Goal: Task Accomplishment & Management: Use online tool/utility

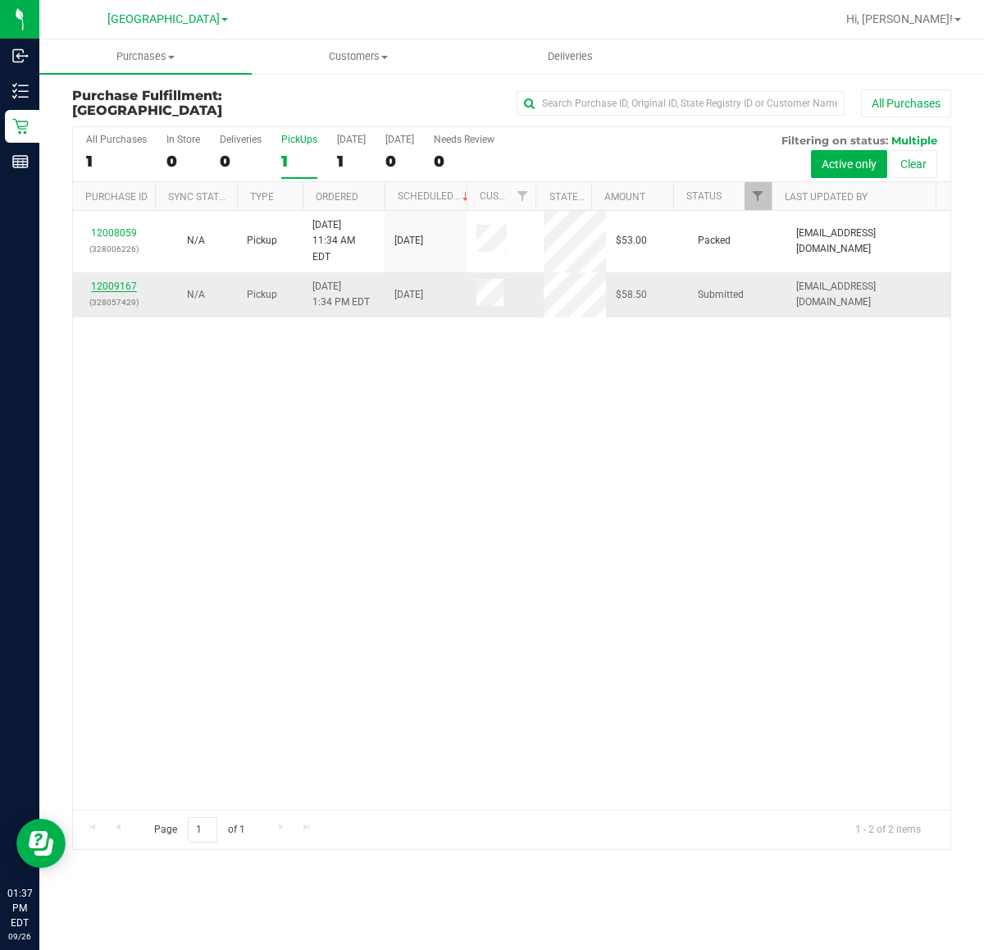
click at [129, 281] on link "12009167" at bounding box center [114, 286] width 46 height 11
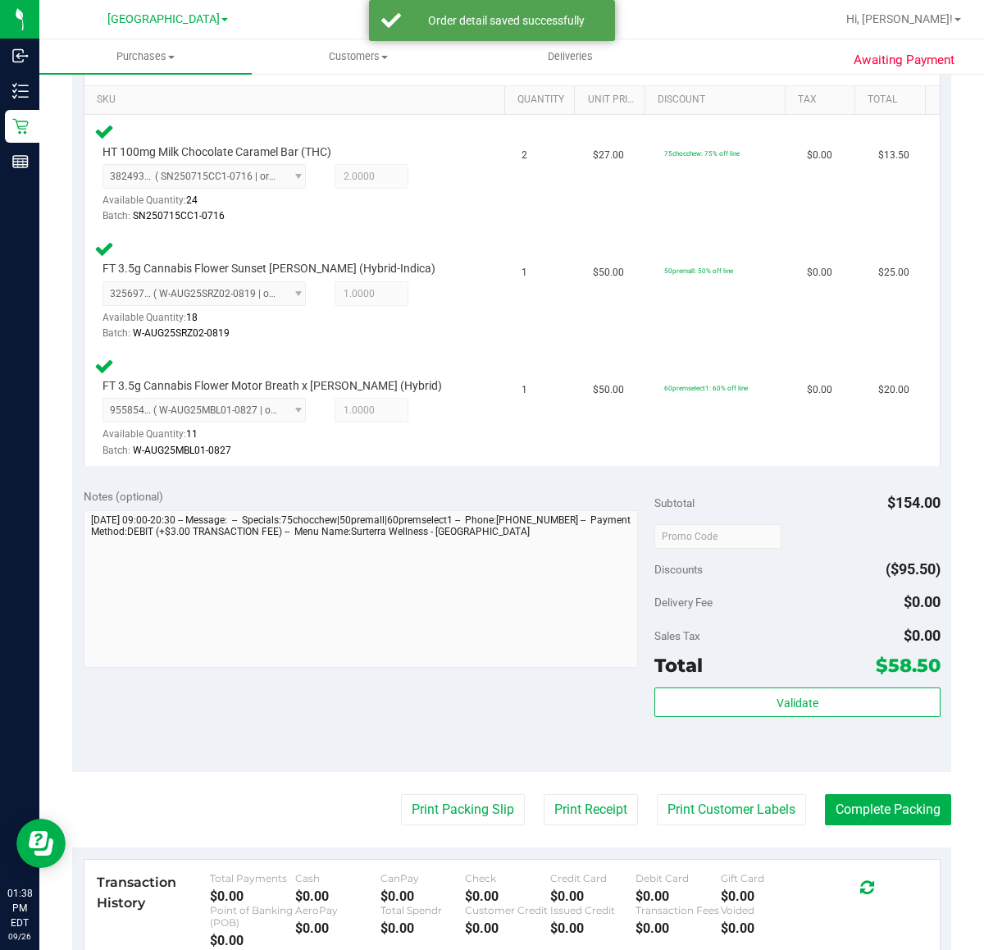
scroll to position [655, 0]
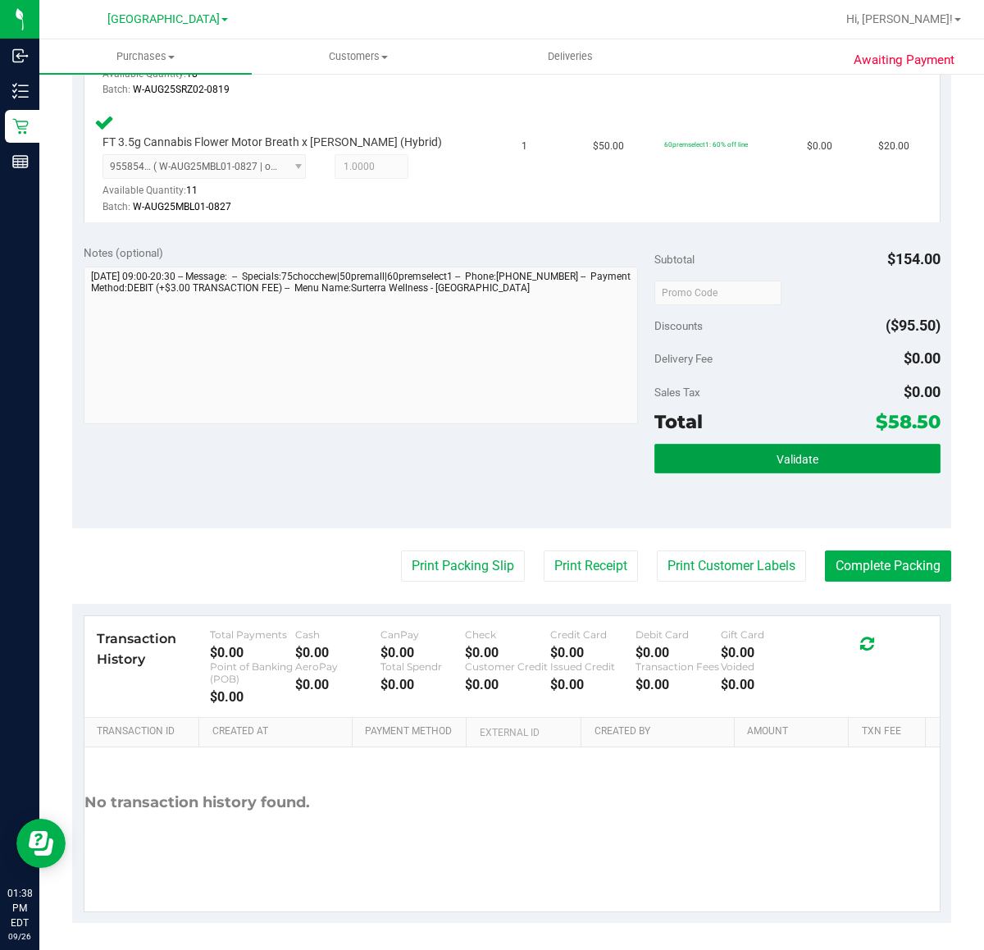
click at [790, 464] on span "Validate" at bounding box center [798, 459] width 42 height 13
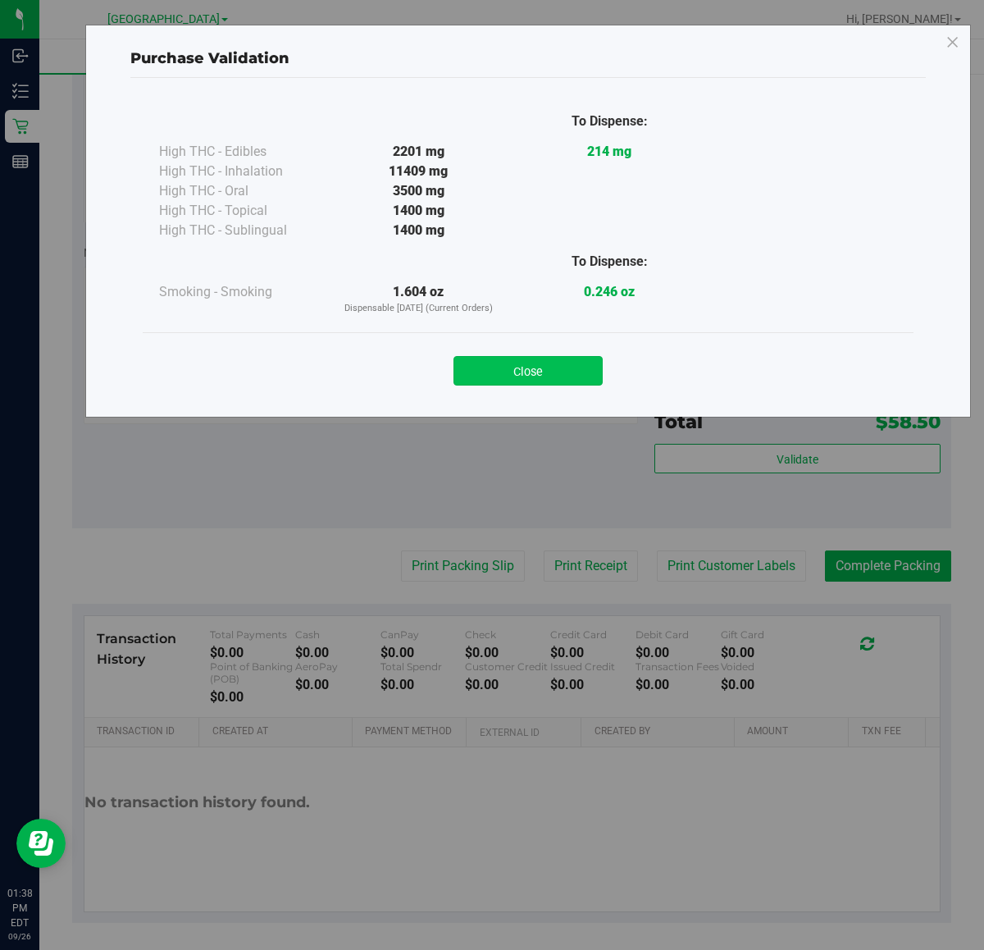
click at [525, 380] on button "Close" at bounding box center [528, 371] width 149 height 30
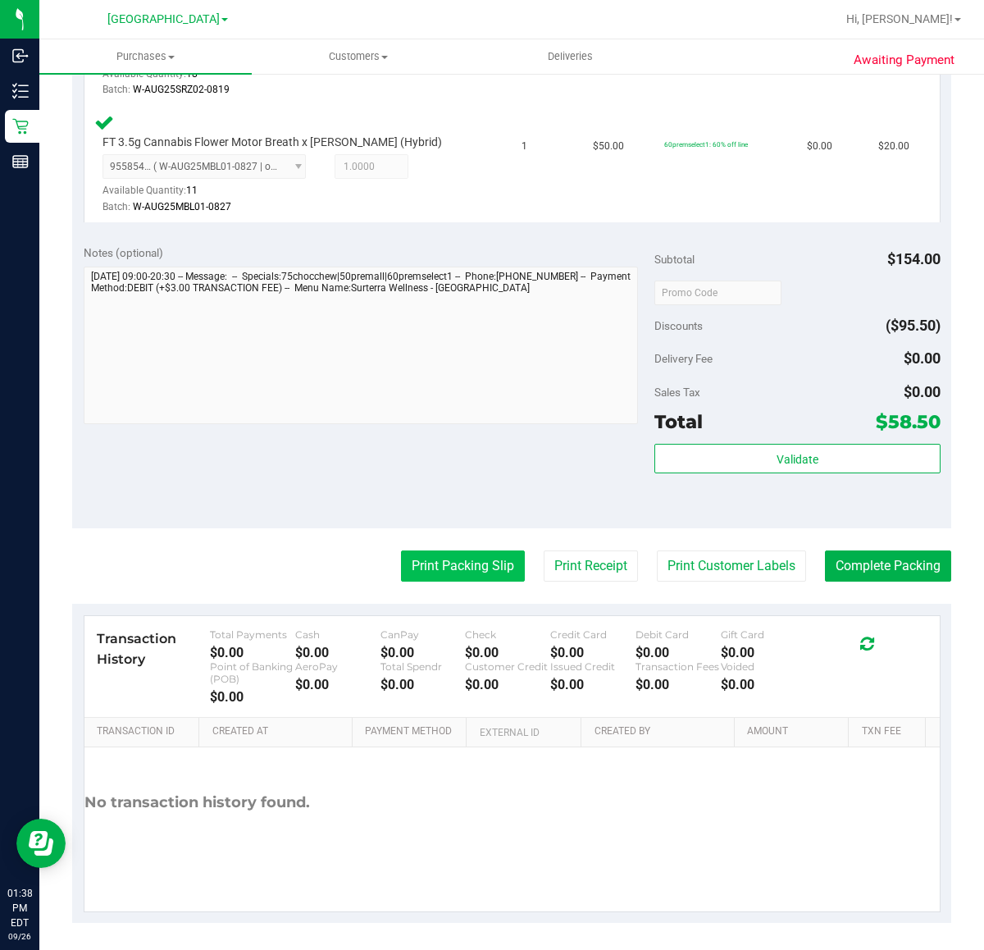
click at [461, 556] on button "Print Packing Slip" at bounding box center [463, 565] width 124 height 31
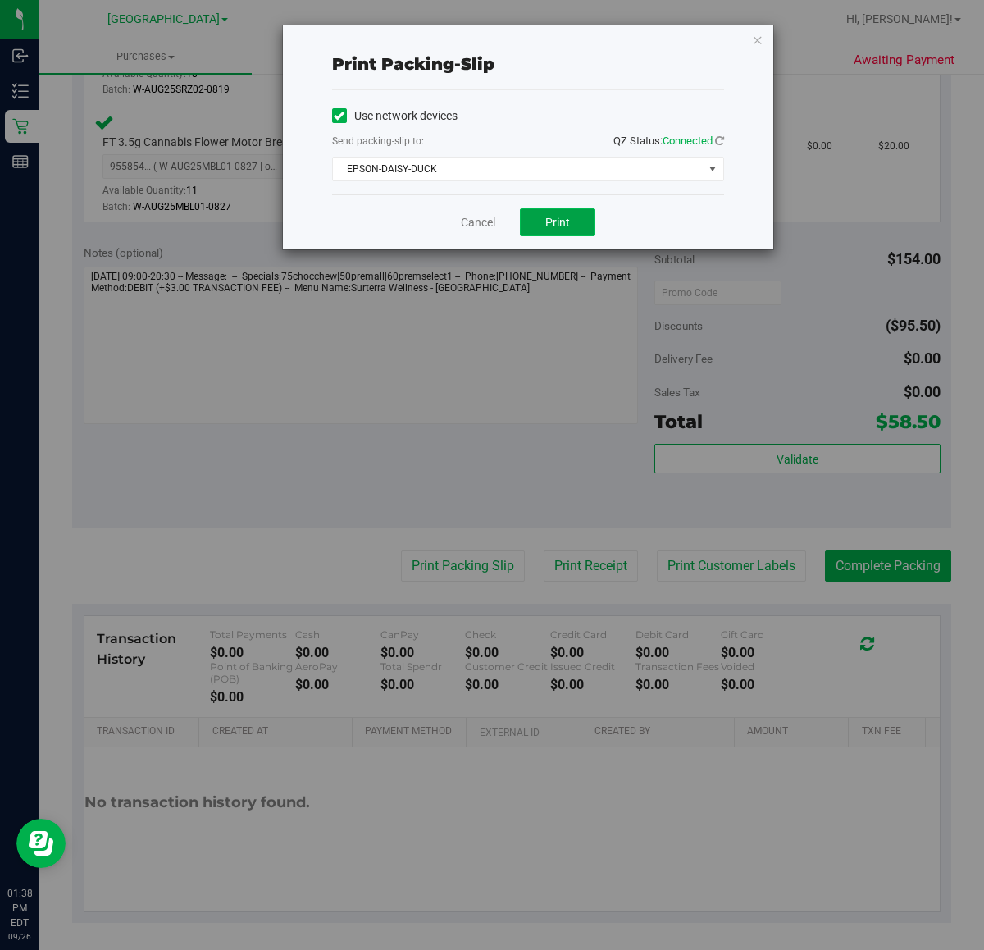
click at [546, 216] on span "Print" at bounding box center [558, 222] width 25 height 13
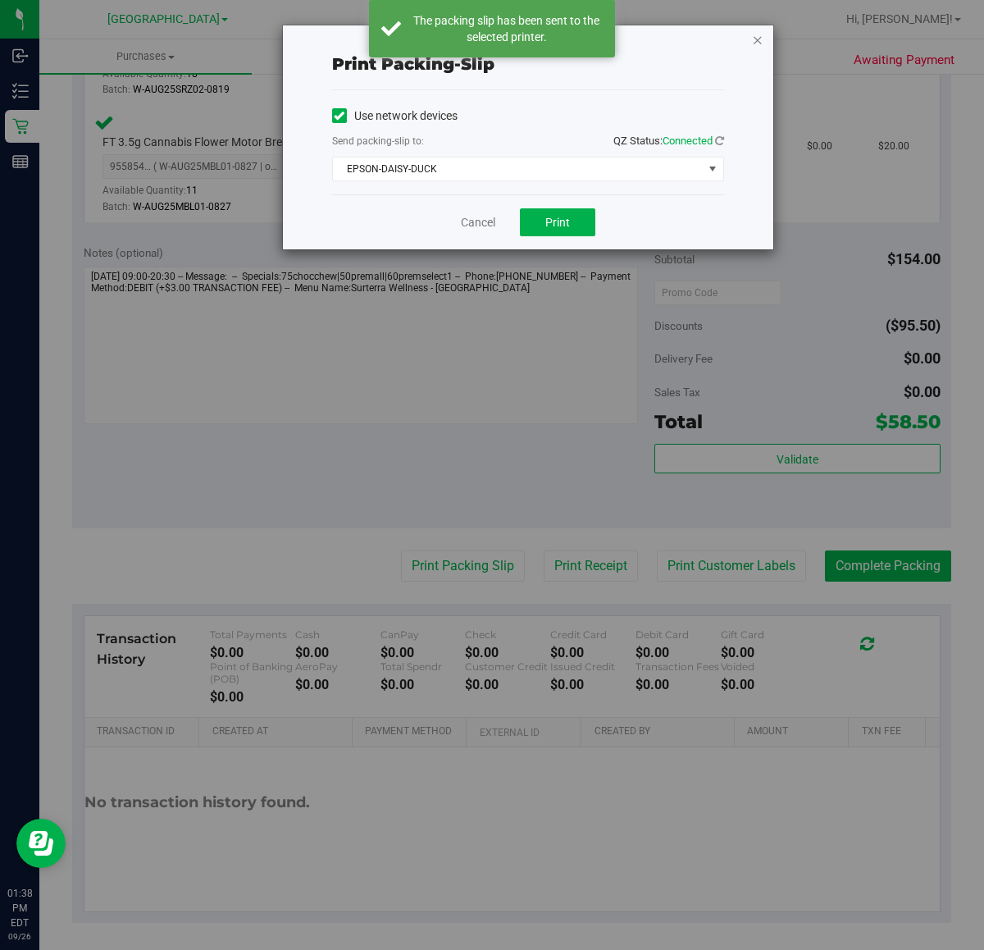
click at [755, 38] on icon "button" at bounding box center [757, 40] width 11 height 20
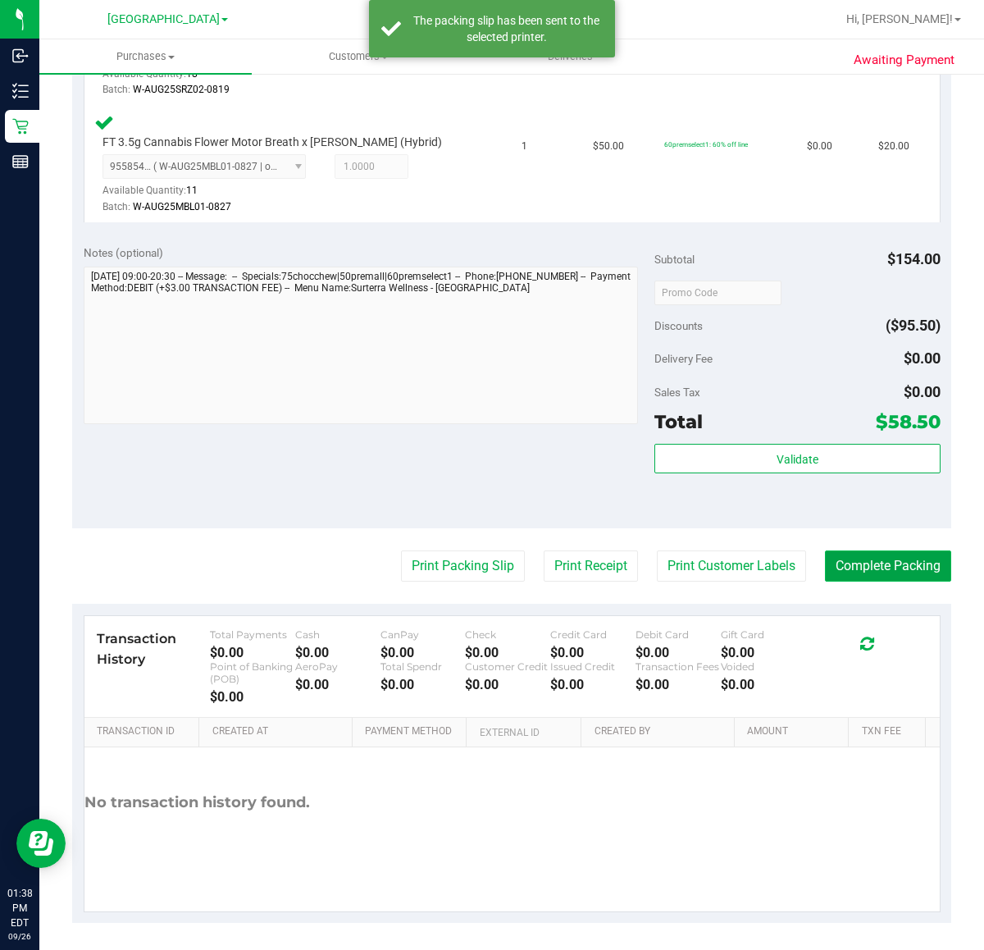
click at [871, 571] on button "Complete Packing" at bounding box center [888, 565] width 126 height 31
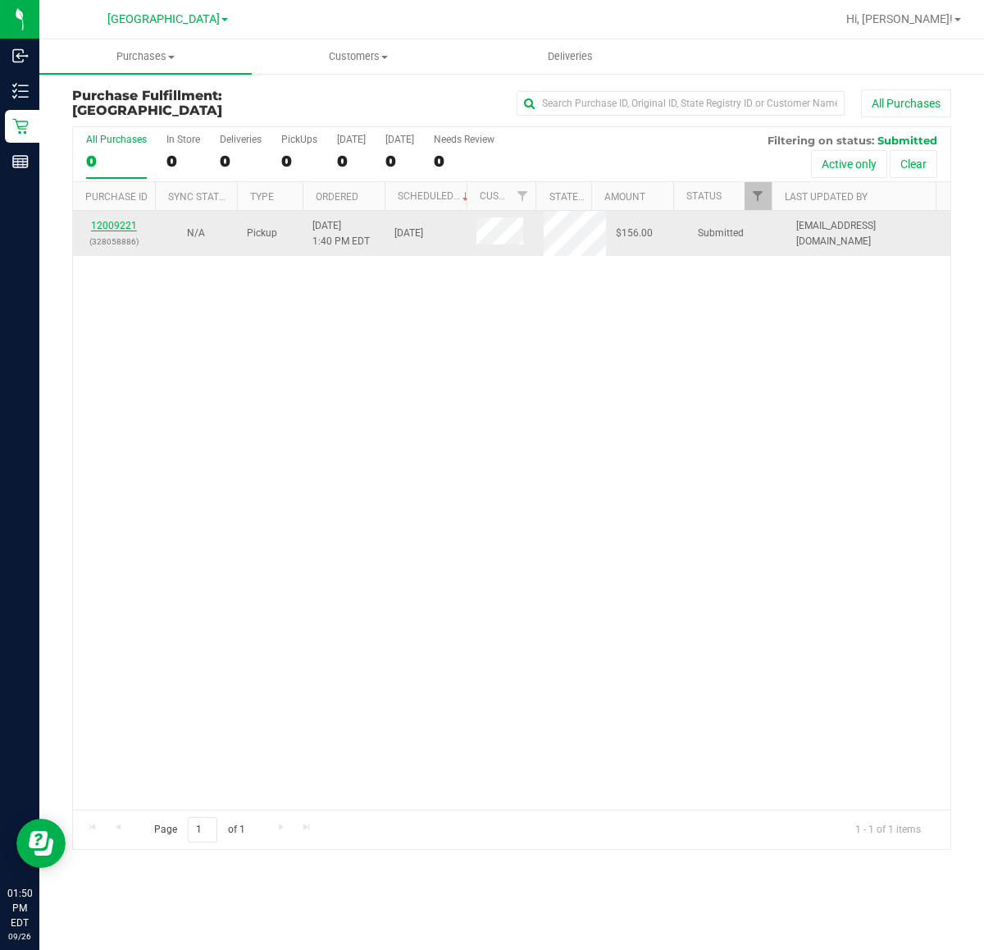
click at [107, 221] on link "12009221" at bounding box center [114, 225] width 46 height 11
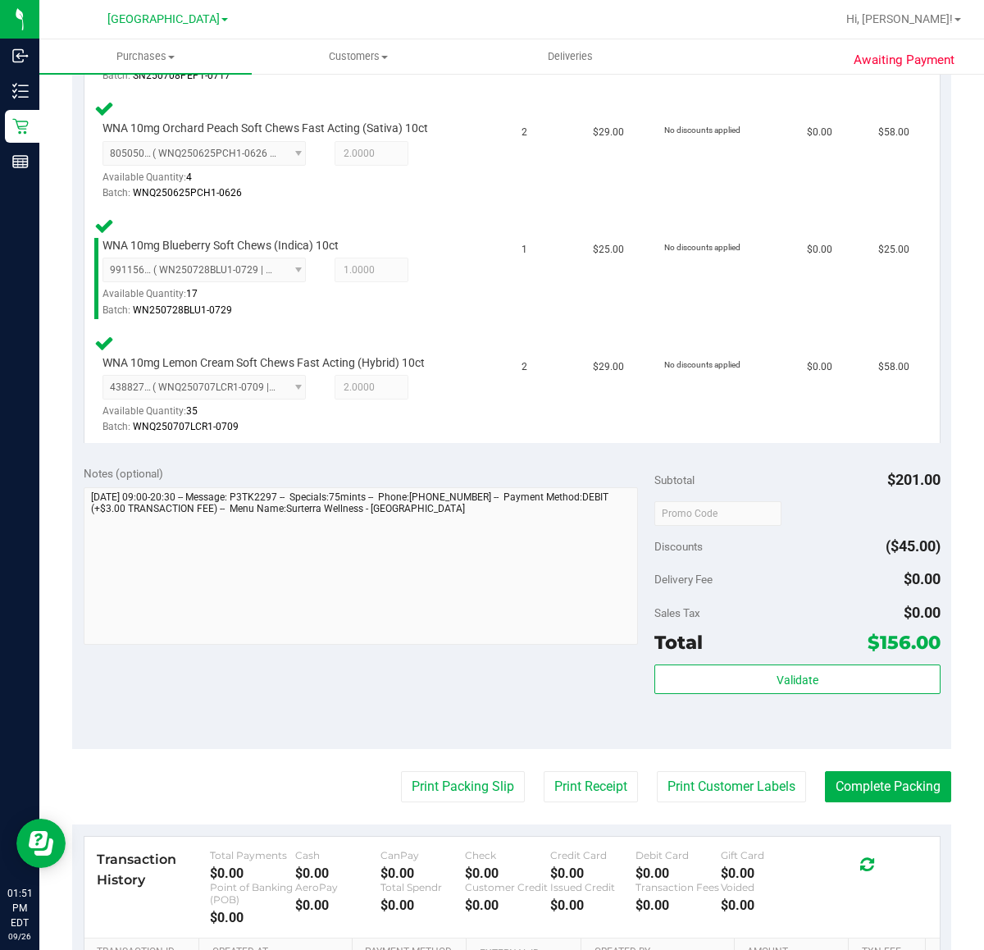
scroll to position [771, 0]
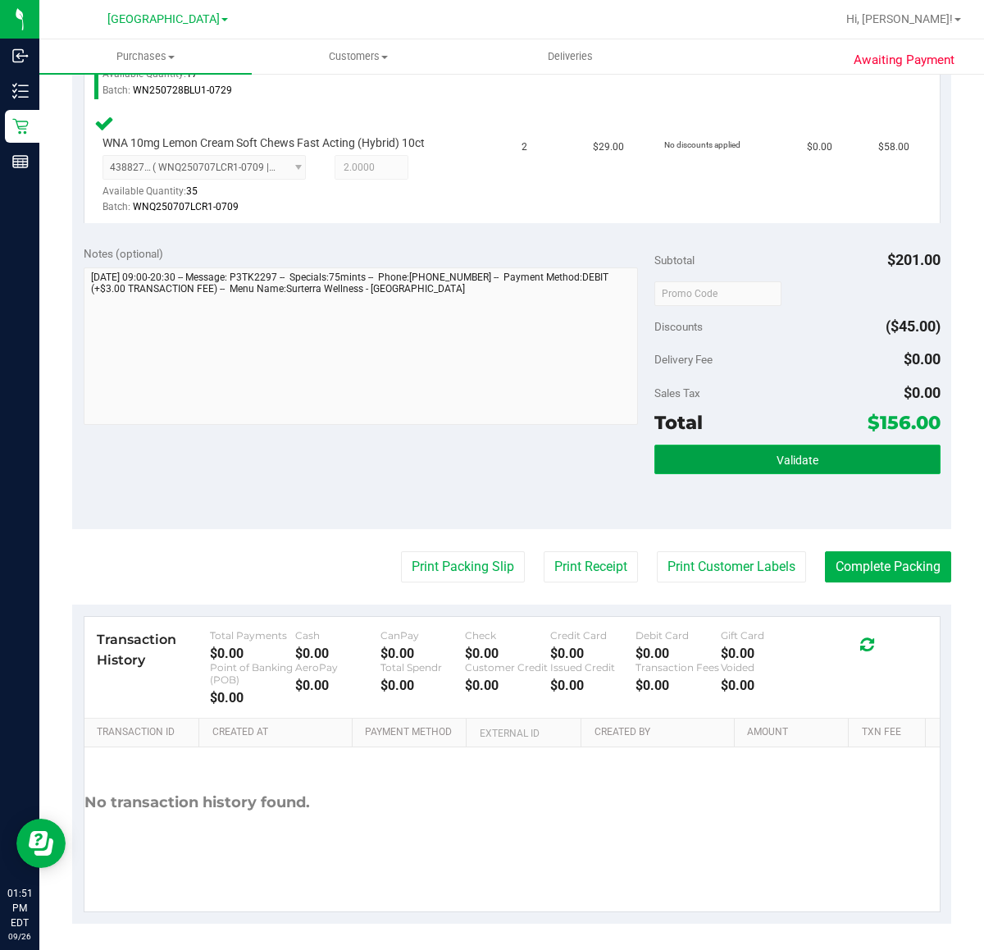
click at [777, 460] on span "Validate" at bounding box center [798, 460] width 42 height 13
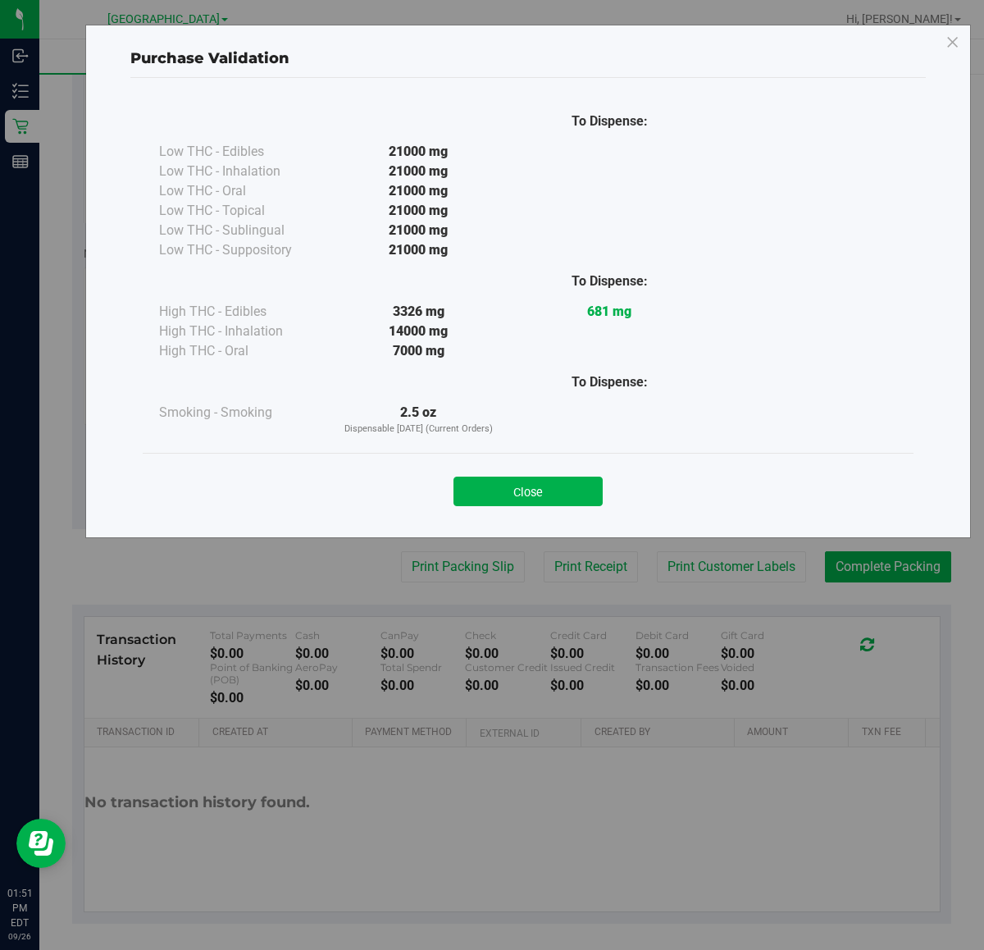
click at [473, 490] on button "Close" at bounding box center [528, 492] width 149 height 30
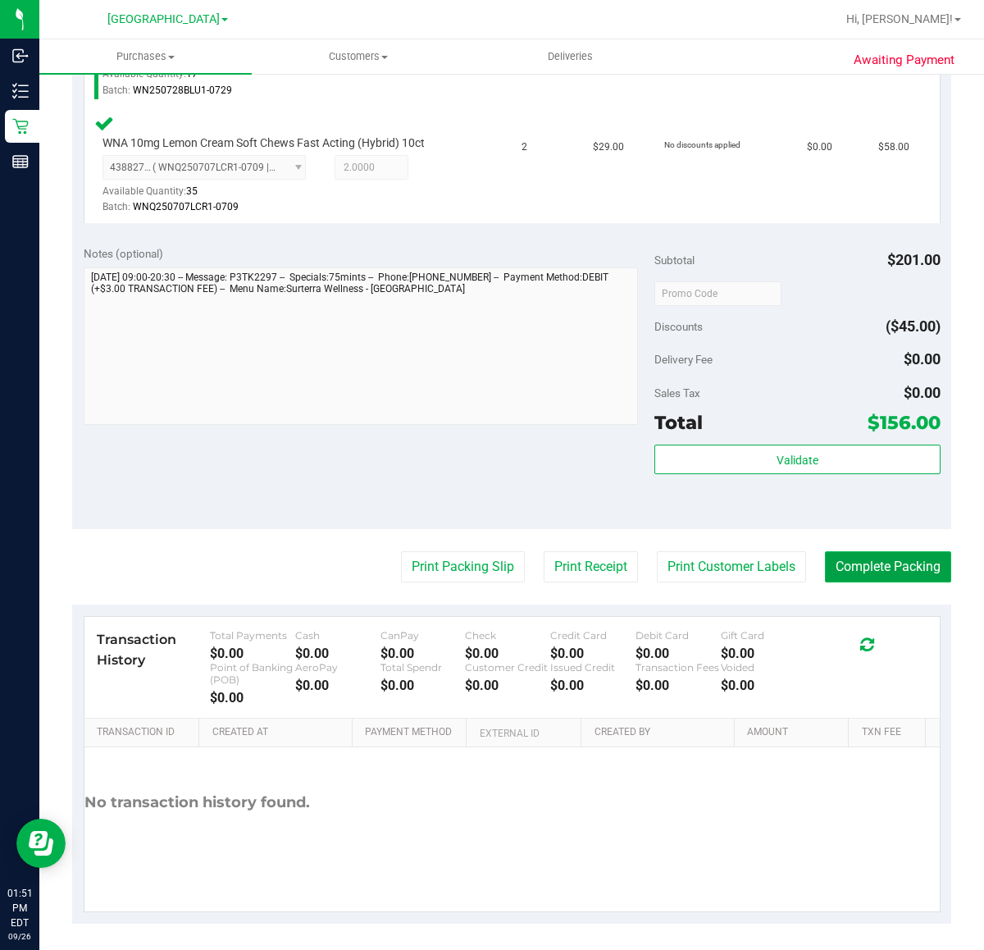
click at [862, 566] on button "Complete Packing" at bounding box center [888, 566] width 126 height 31
